Goal: Transaction & Acquisition: Purchase product/service

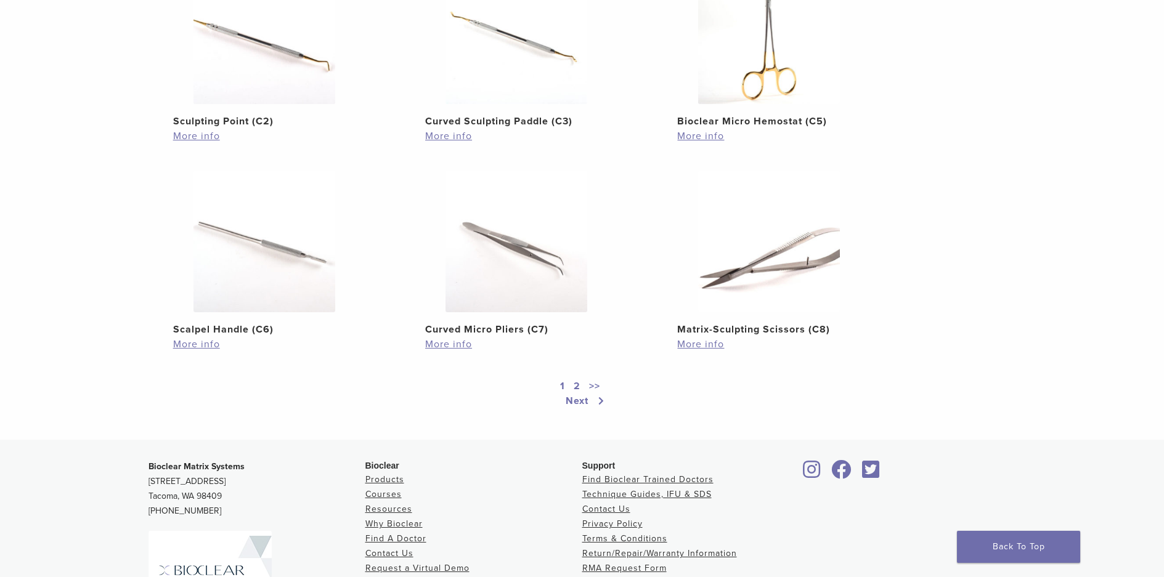
scroll to position [801, 0]
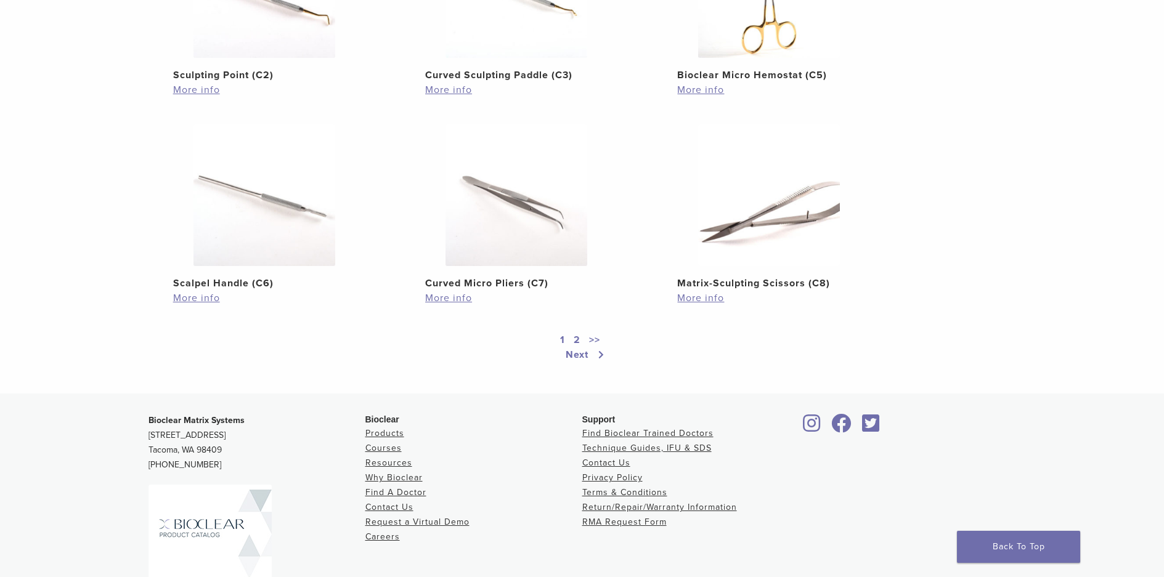
click at [571, 339] on link "2" at bounding box center [577, 340] width 12 height 15
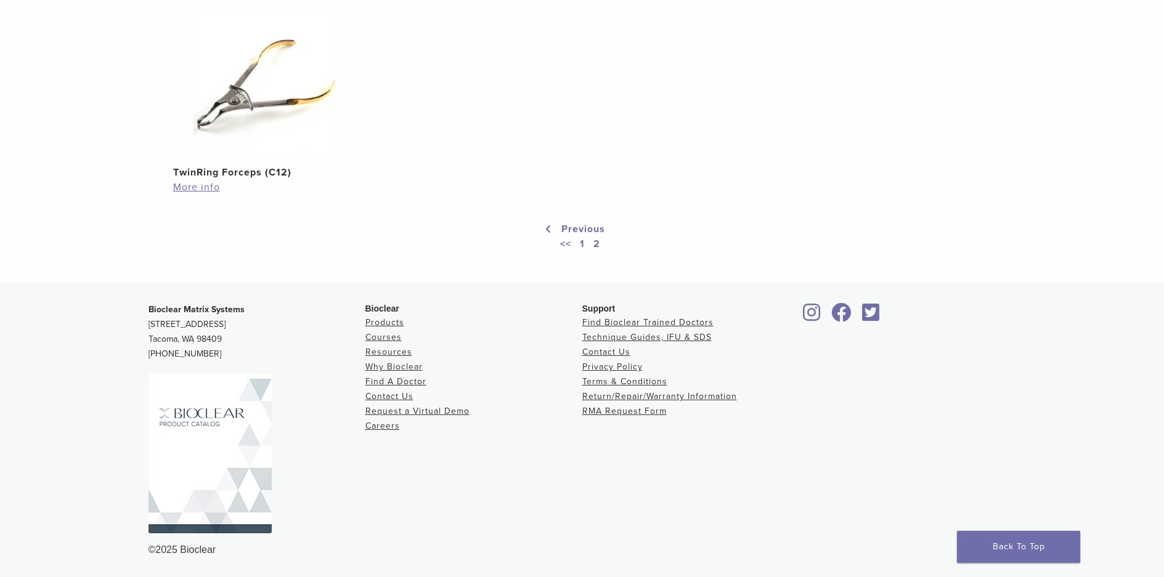
click at [568, 245] on link "<<" at bounding box center [566, 244] width 16 height 15
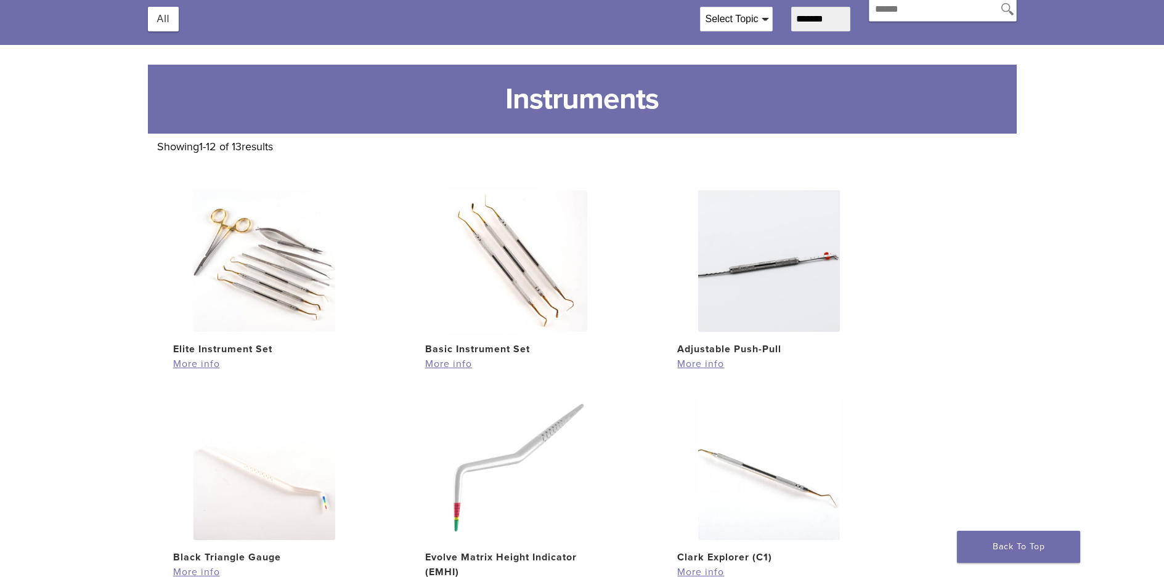
scroll to position [247, 0]
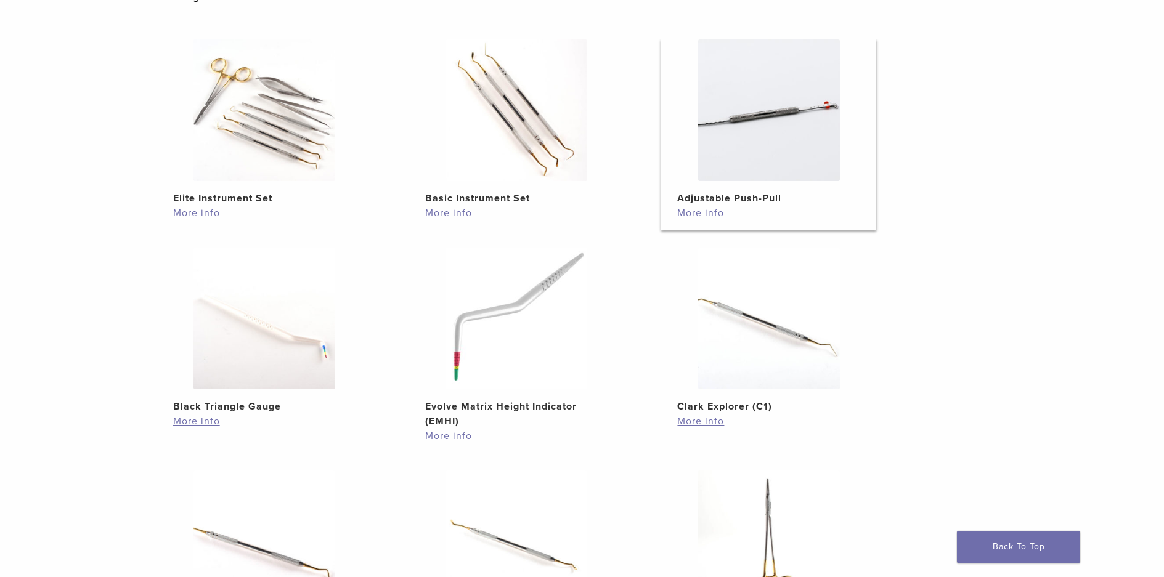
click at [740, 176] on img at bounding box center [769, 110] width 142 height 142
